Goal: Check status: Check status

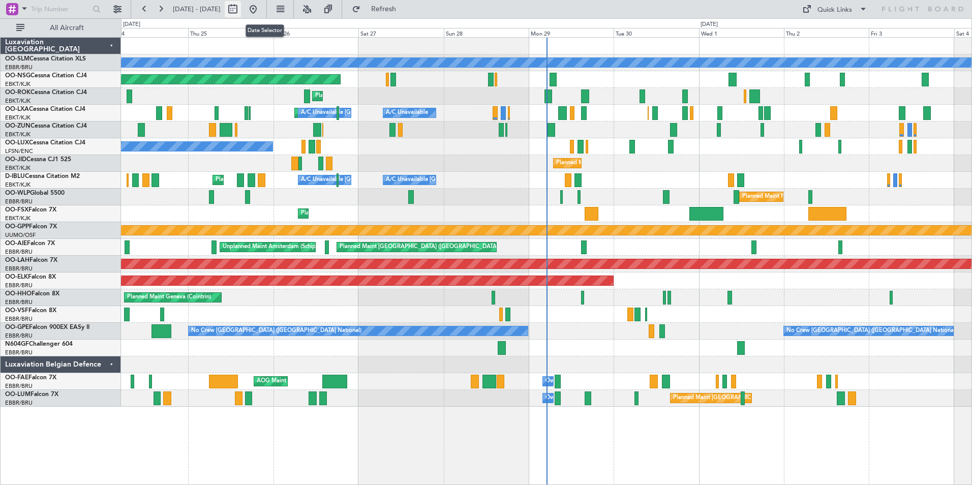
click at [241, 9] on button at bounding box center [233, 9] width 16 height 16
select select "9"
select select "2025"
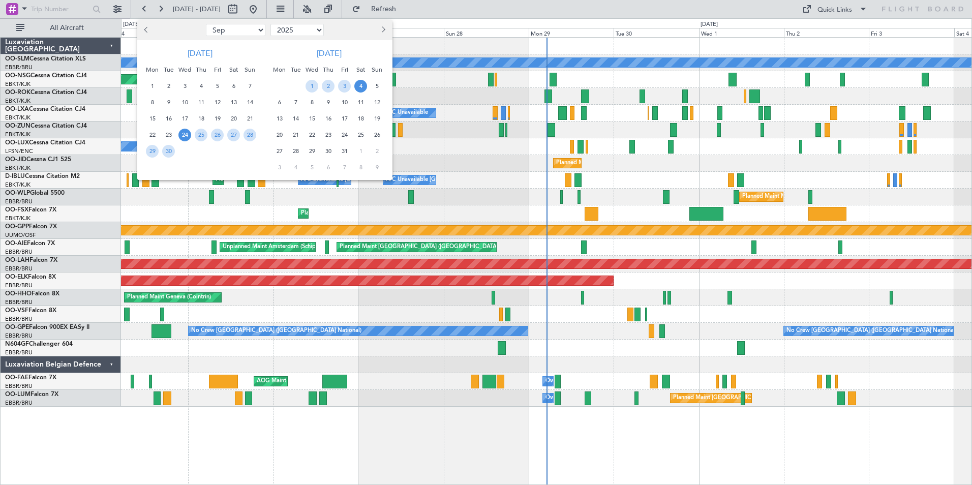
click at [226, 25] on select "Jan Feb Mar Apr May Jun [DATE] Aug Sep Oct Nov Dec" at bounding box center [235, 30] width 59 height 12
select select "7"
click at [206, 24] on select "Jan Feb Mar Apr May Jun [DATE] Aug Sep Oct Nov Dec" at bounding box center [235, 30] width 59 height 12
click at [198, 100] on span "10" at bounding box center [201, 102] width 13 height 13
click at [213, 100] on span "11" at bounding box center [217, 102] width 13 height 13
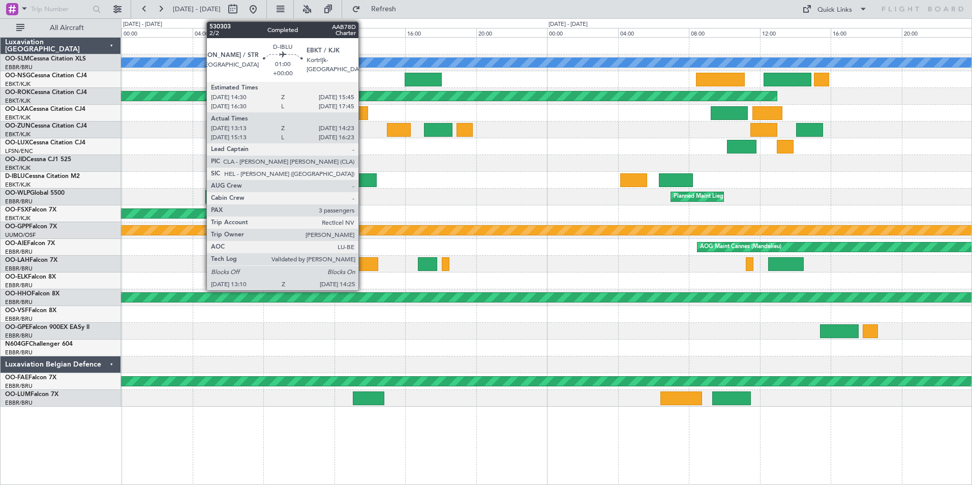
click at [363, 181] on div at bounding box center [365, 180] width 22 height 14
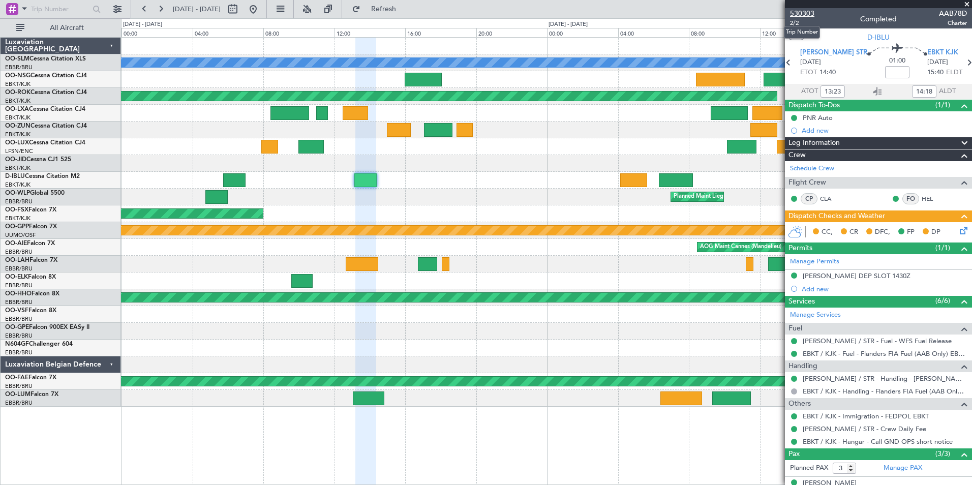
click at [808, 10] on span "530303" at bounding box center [802, 13] width 24 height 11
click at [189, 10] on span "[DATE] - [DATE]" at bounding box center [197, 9] width 48 height 9
click at [241, 13] on button at bounding box center [233, 9] width 16 height 16
select select "7"
select select "2025"
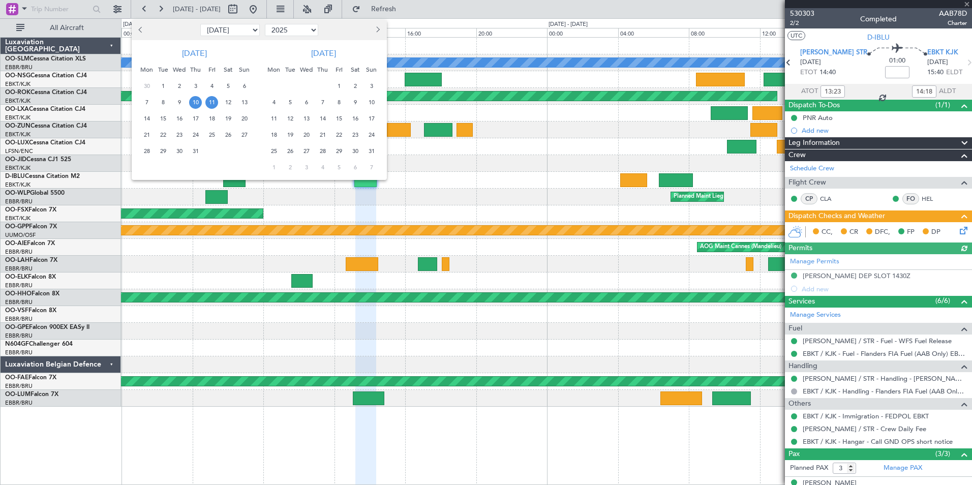
click at [232, 31] on select "Jan Feb Mar Apr May Jun [DATE] Aug Sep Oct Nov Dec" at bounding box center [229, 30] width 59 height 12
select select "1"
click at [200, 24] on select "Jan Feb Mar Apr May Jun [DATE] Aug Sep Oct Nov Dec" at bounding box center [229, 30] width 59 height 12
click at [144, 116] on span "13" at bounding box center [146, 118] width 13 height 13
click at [163, 118] on span "14" at bounding box center [163, 118] width 13 height 13
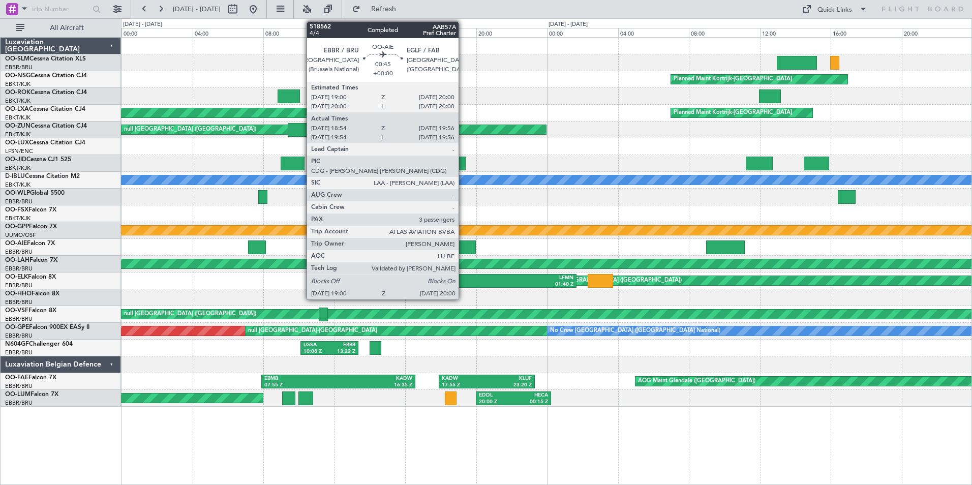
click at [463, 241] on div at bounding box center [467, 247] width 18 height 14
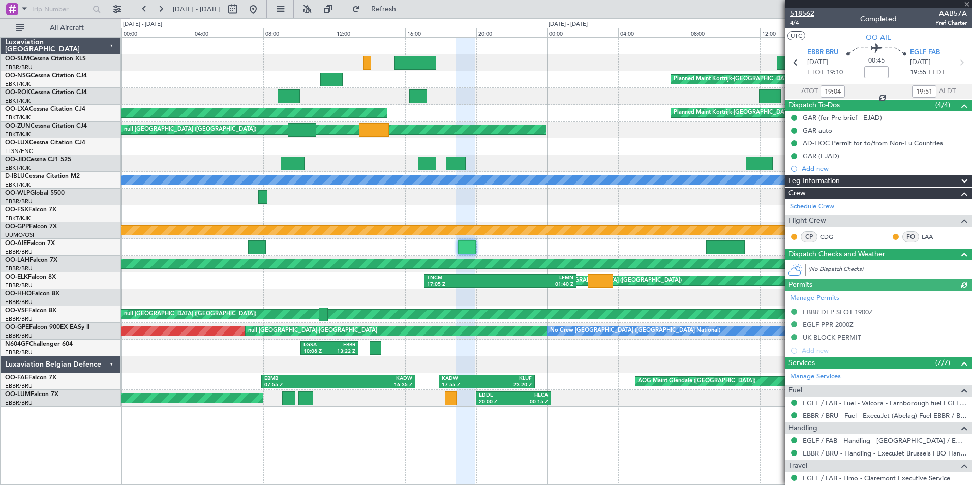
click at [796, 11] on span "518562" at bounding box center [802, 13] width 24 height 11
